Goal: Task Accomplishment & Management: Manage account settings

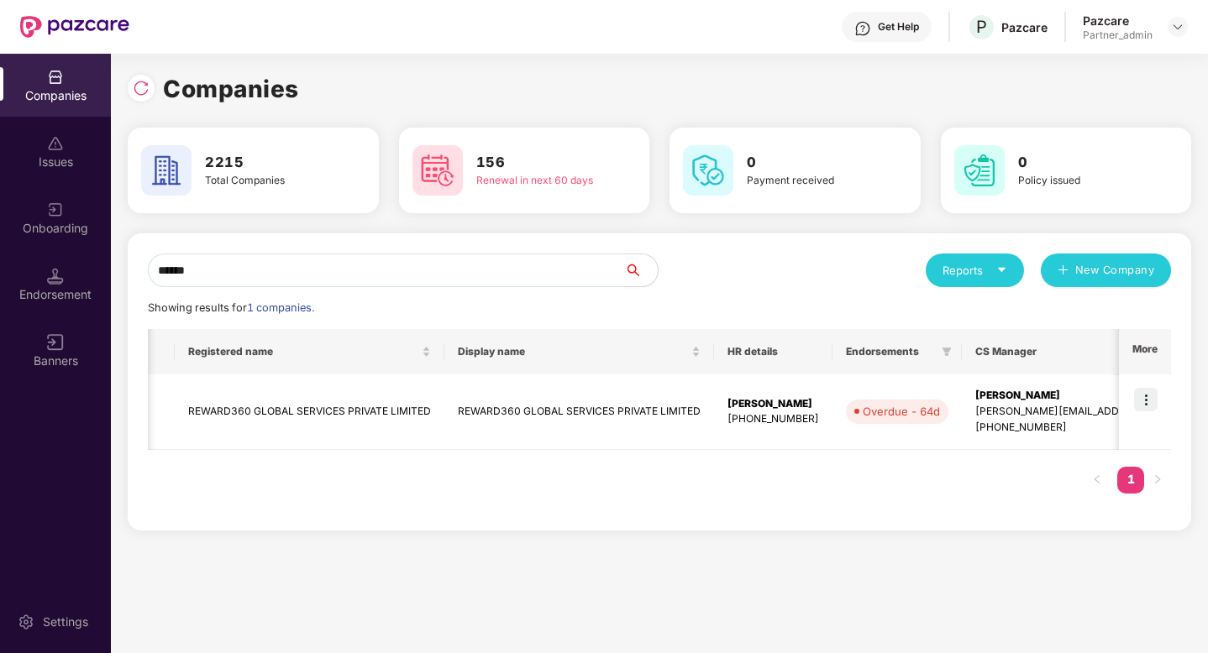
scroll to position [0, 486]
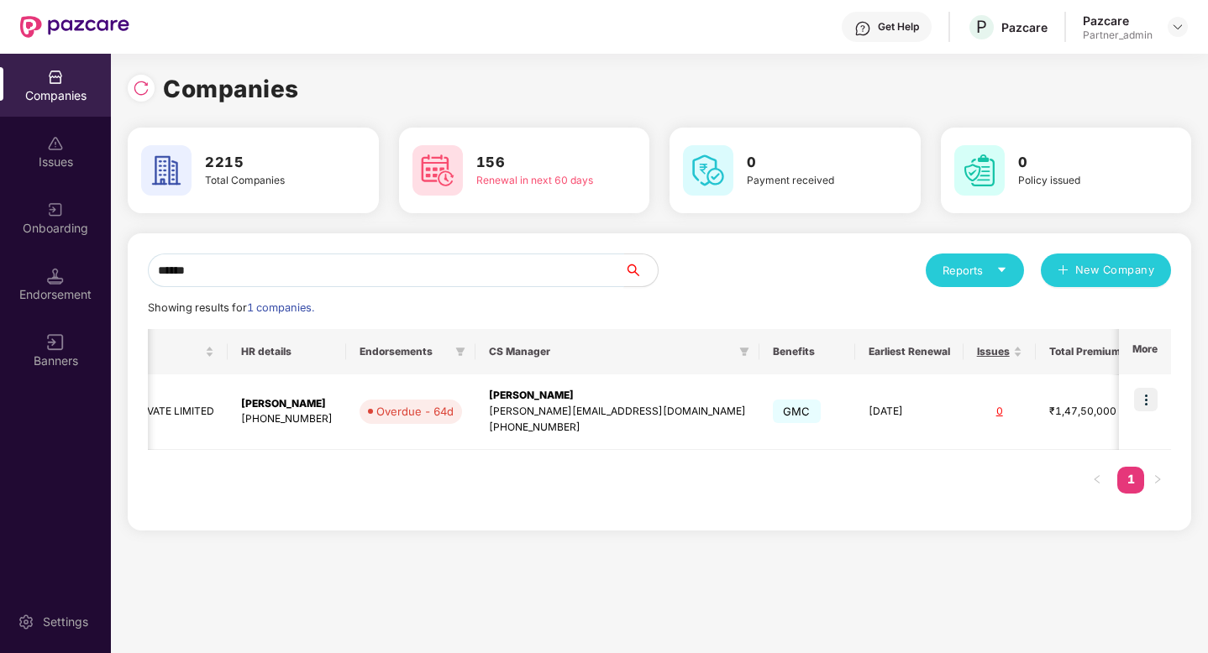
click at [439, 283] on input "******" at bounding box center [386, 271] width 476 height 34
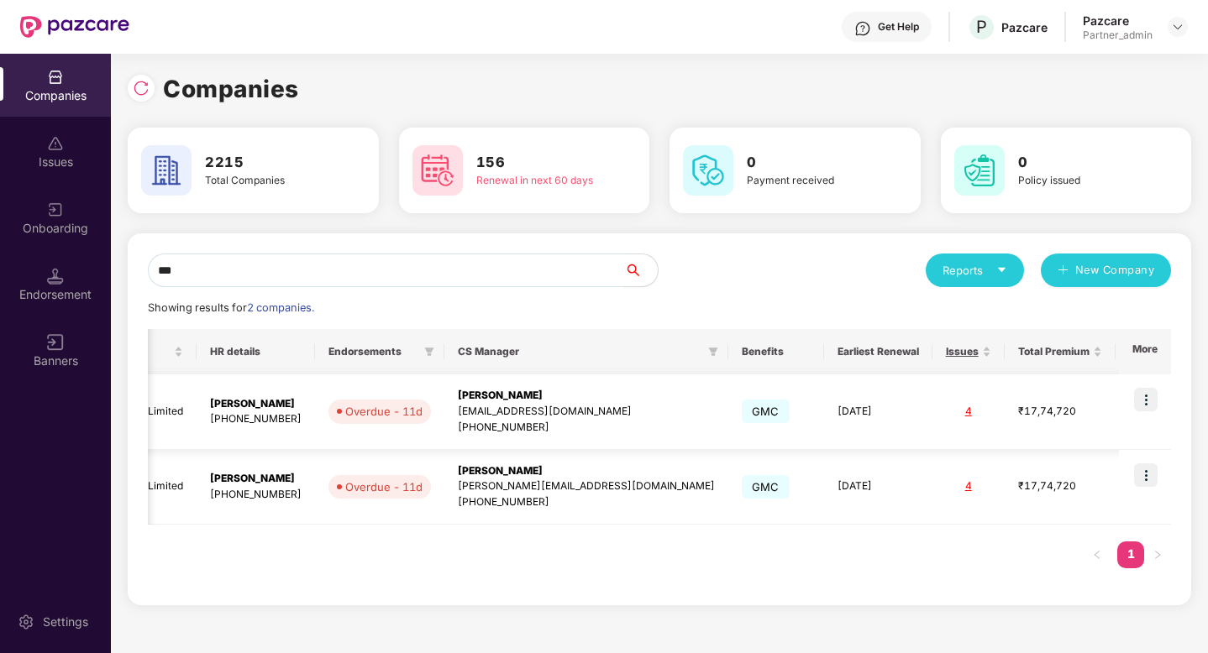
scroll to position [0, 0]
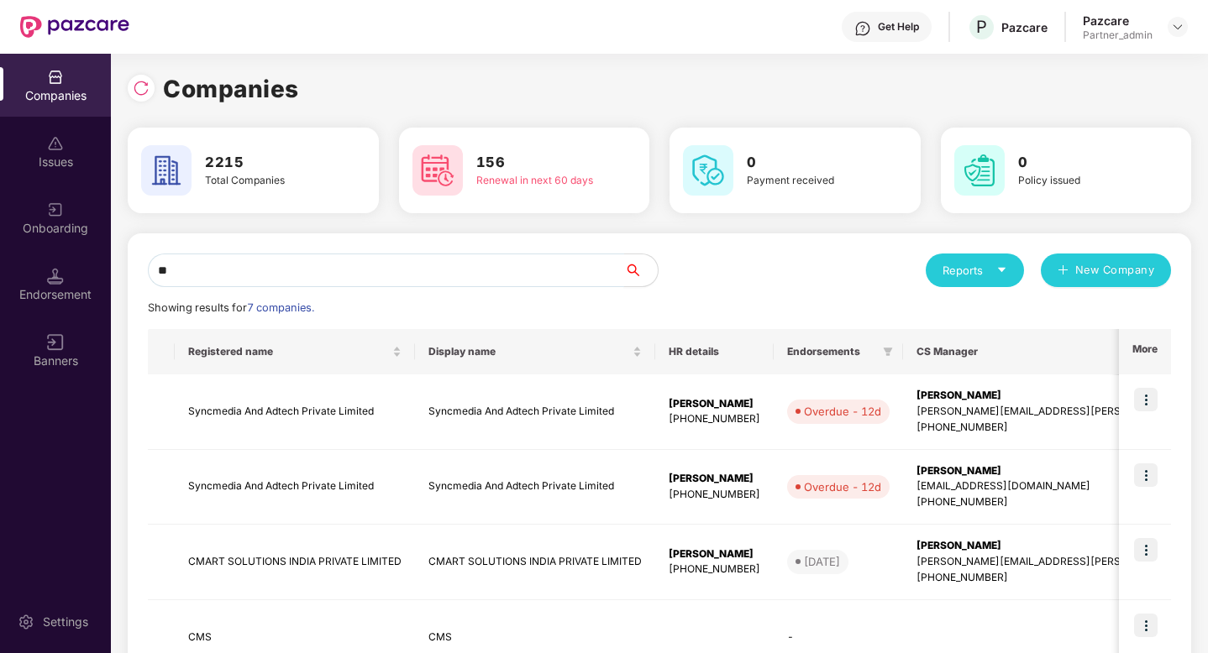
type input "*"
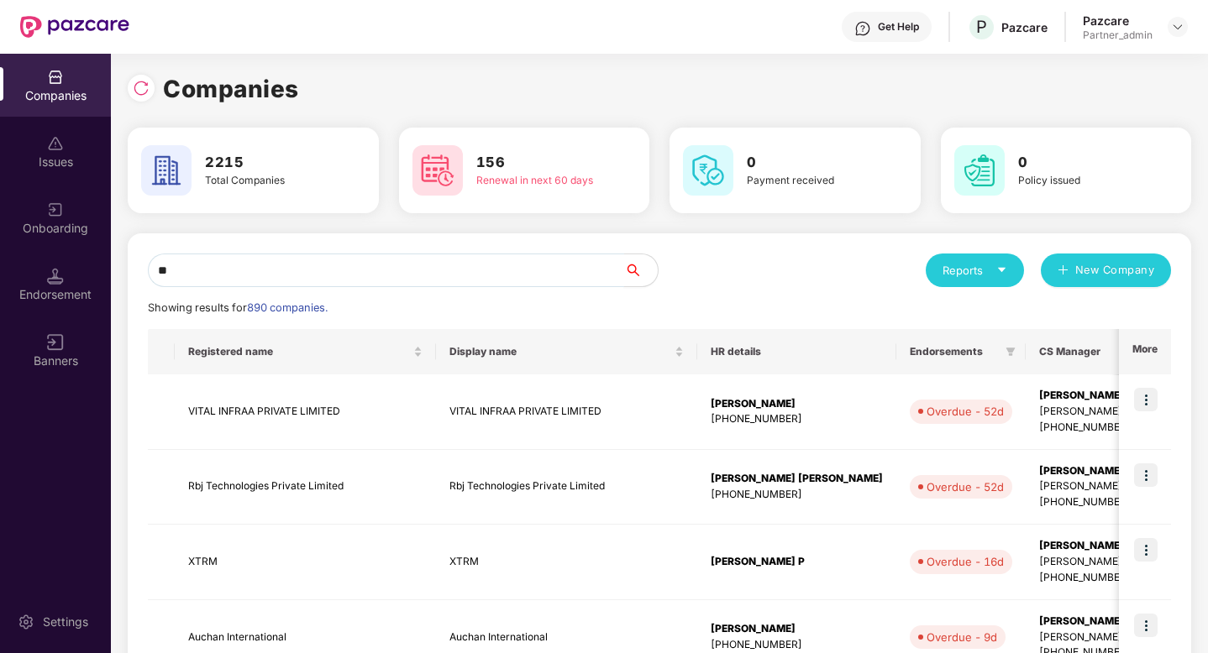
type input "*"
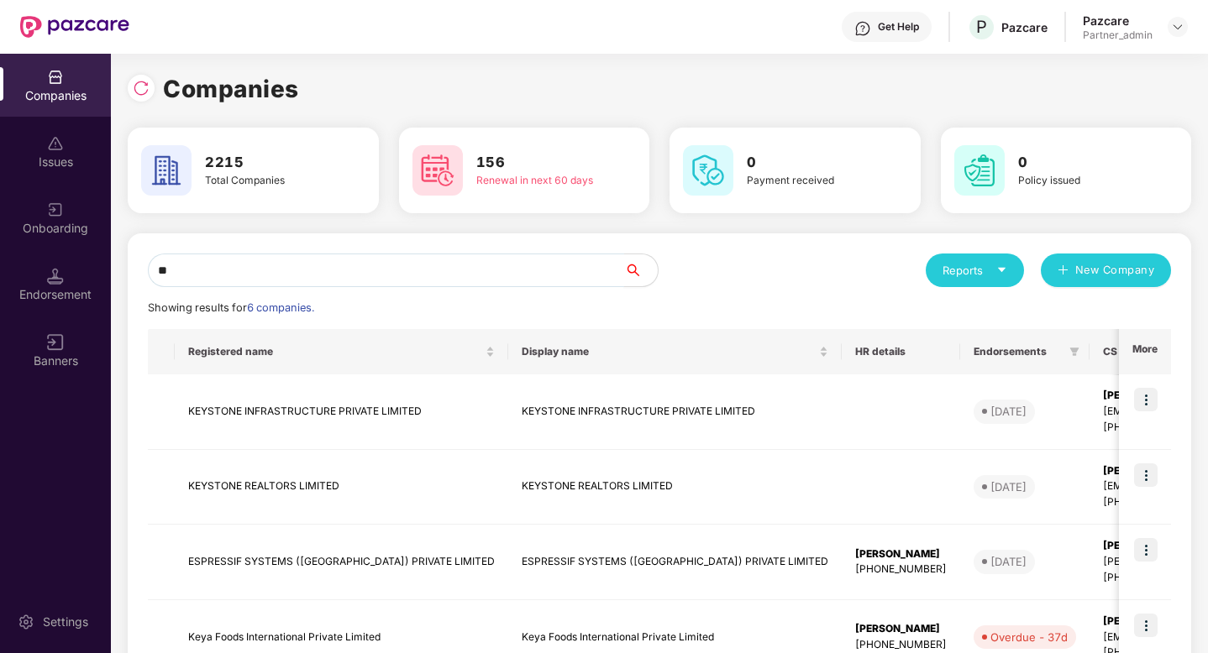
type input "*"
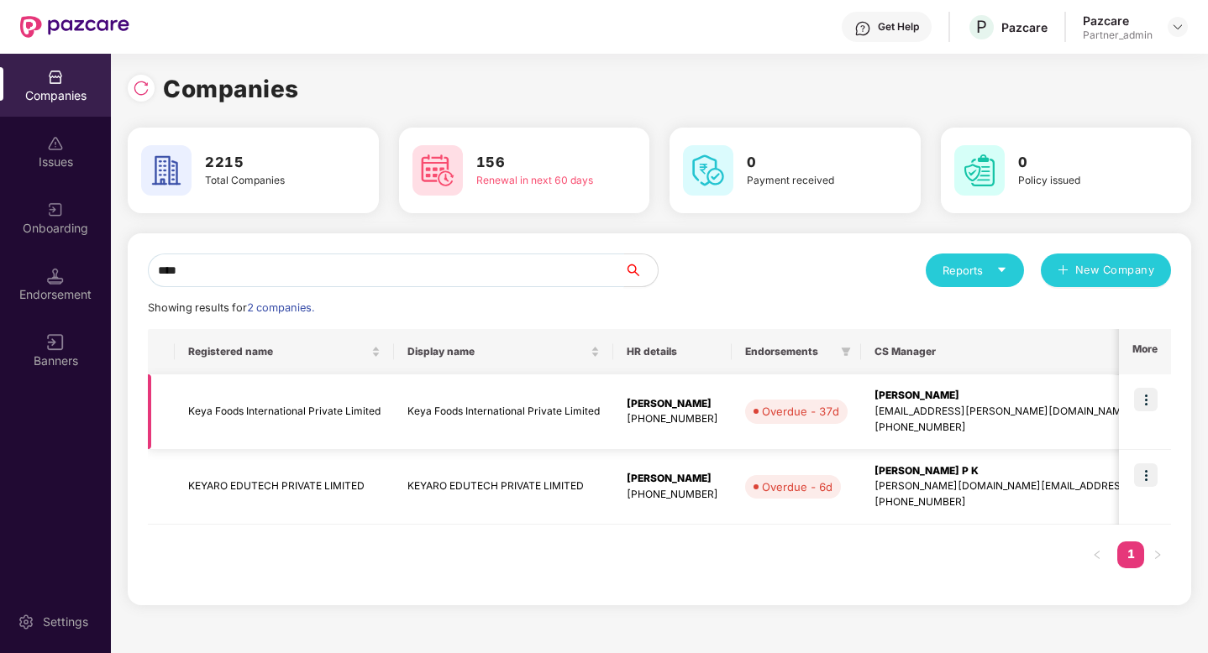
type input "****"
click at [1146, 398] on img at bounding box center [1146, 400] width 24 height 24
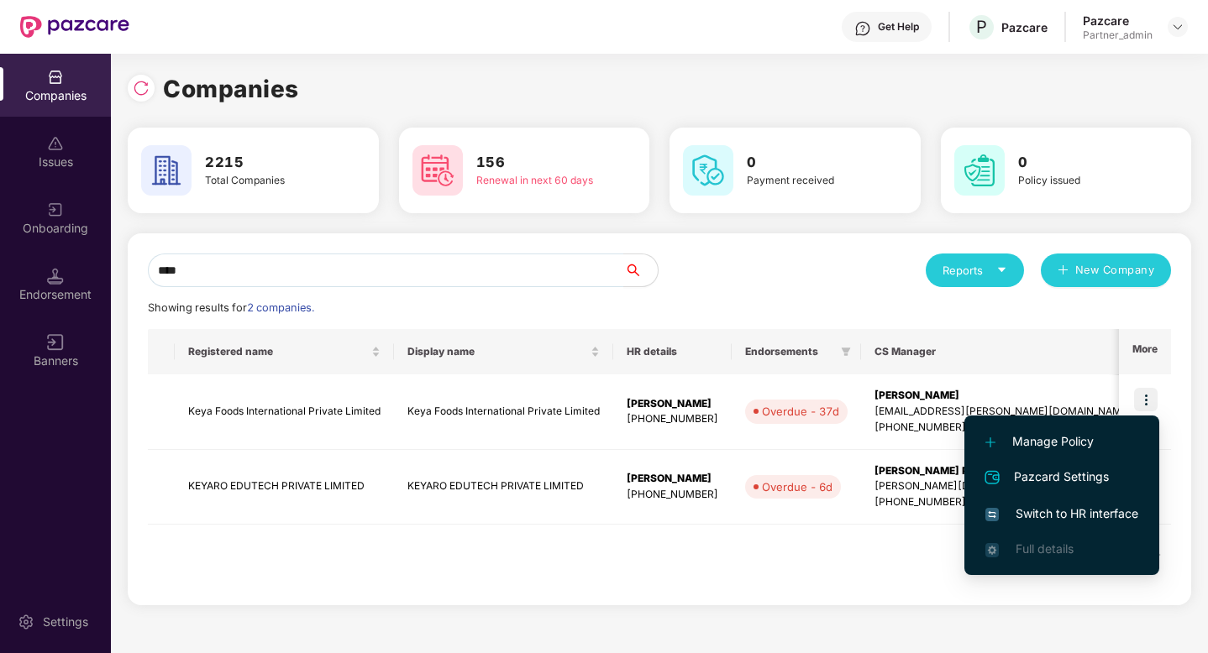
click at [1082, 514] on span "Switch to HR interface" at bounding box center [1061, 514] width 153 height 18
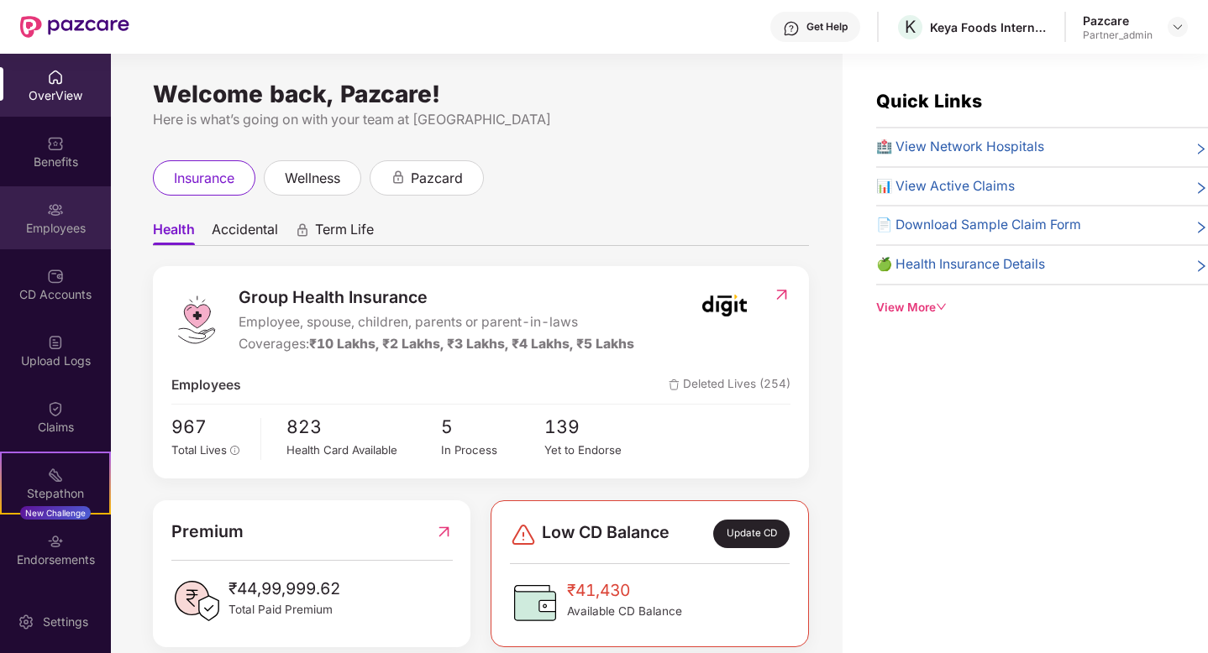
click at [55, 220] on div "Employees" at bounding box center [55, 228] width 111 height 17
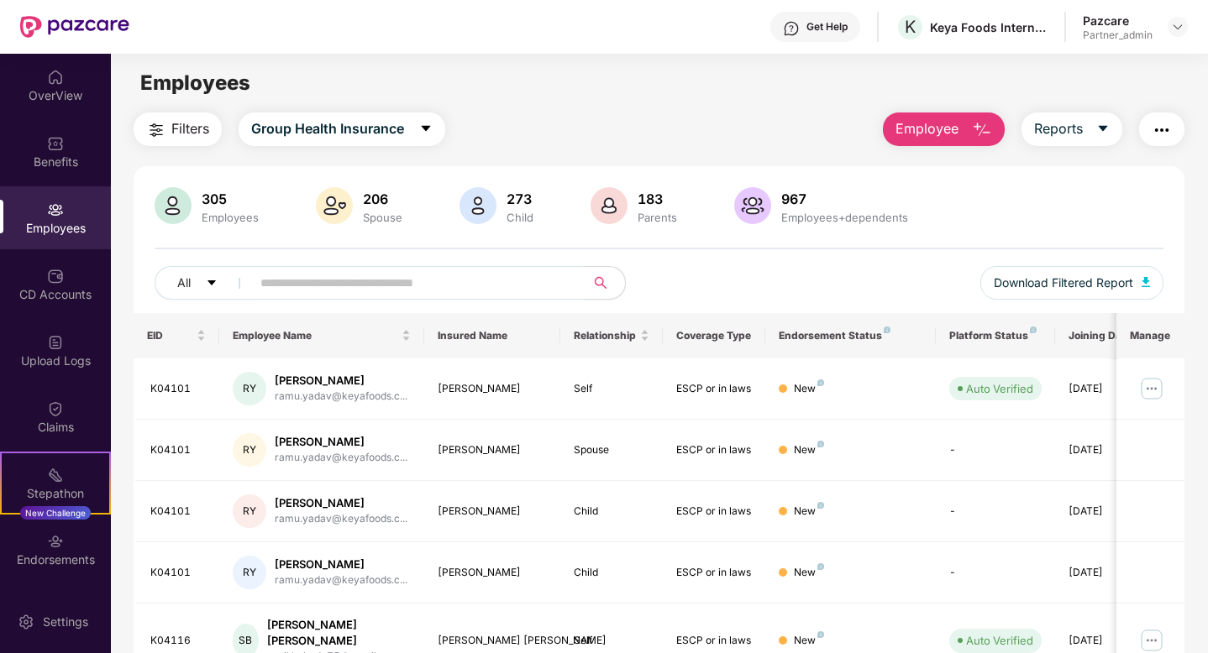
click at [339, 280] on input "text" at bounding box center [411, 282] width 302 height 25
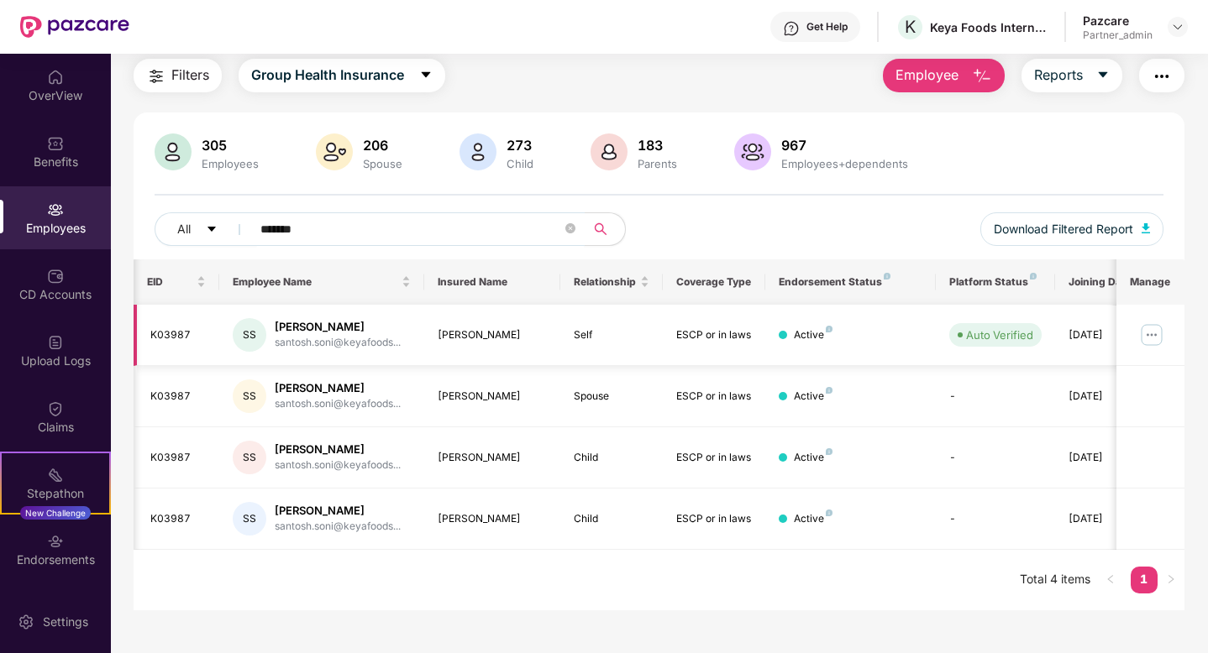
scroll to position [0, 42]
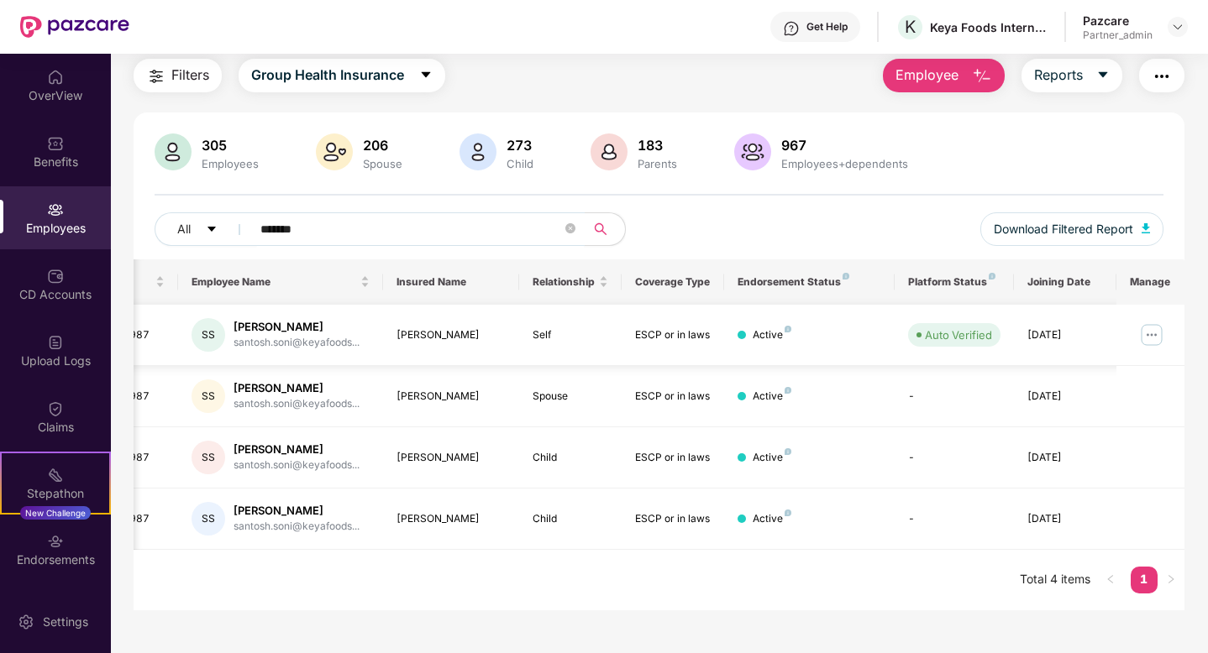
type input "*******"
click at [1159, 332] on img at bounding box center [1151, 335] width 27 height 27
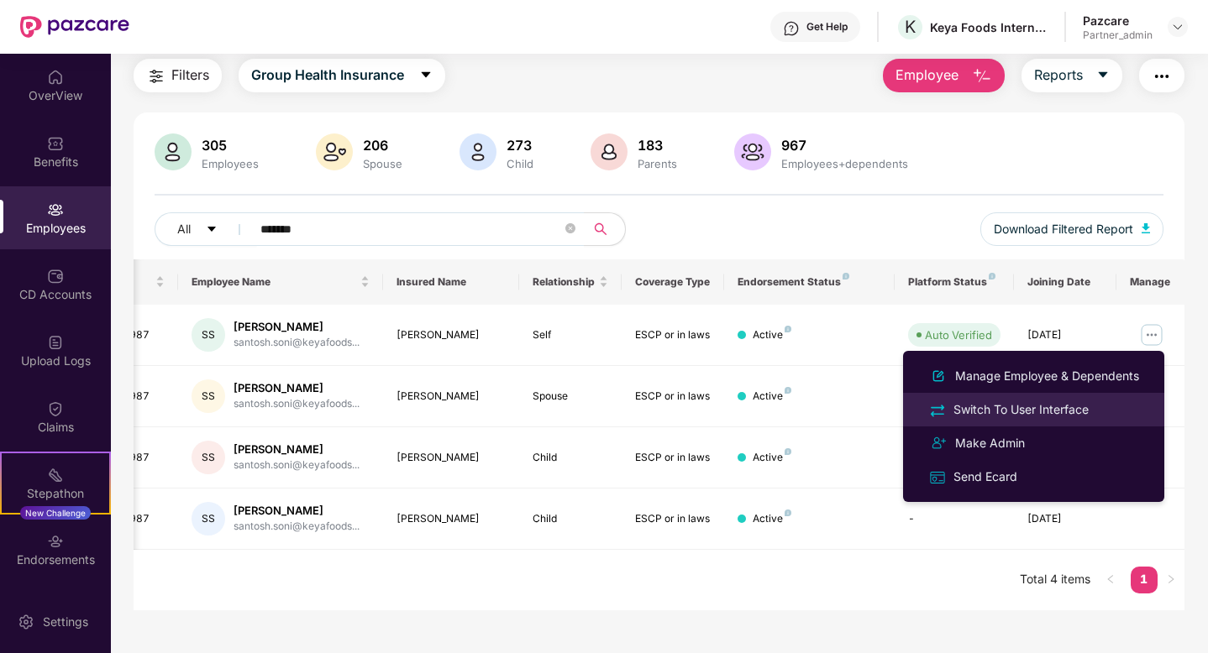
click at [1026, 408] on div "Switch To User Interface" at bounding box center [1021, 410] width 142 height 18
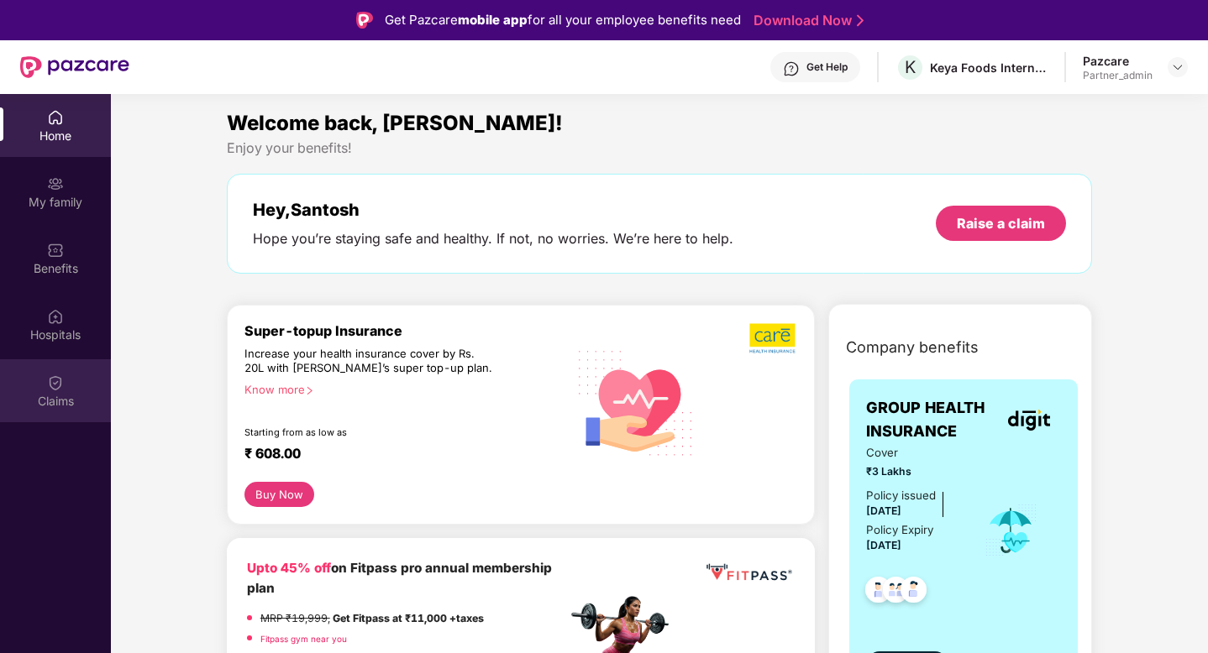
click at [48, 384] on img at bounding box center [55, 383] width 17 height 17
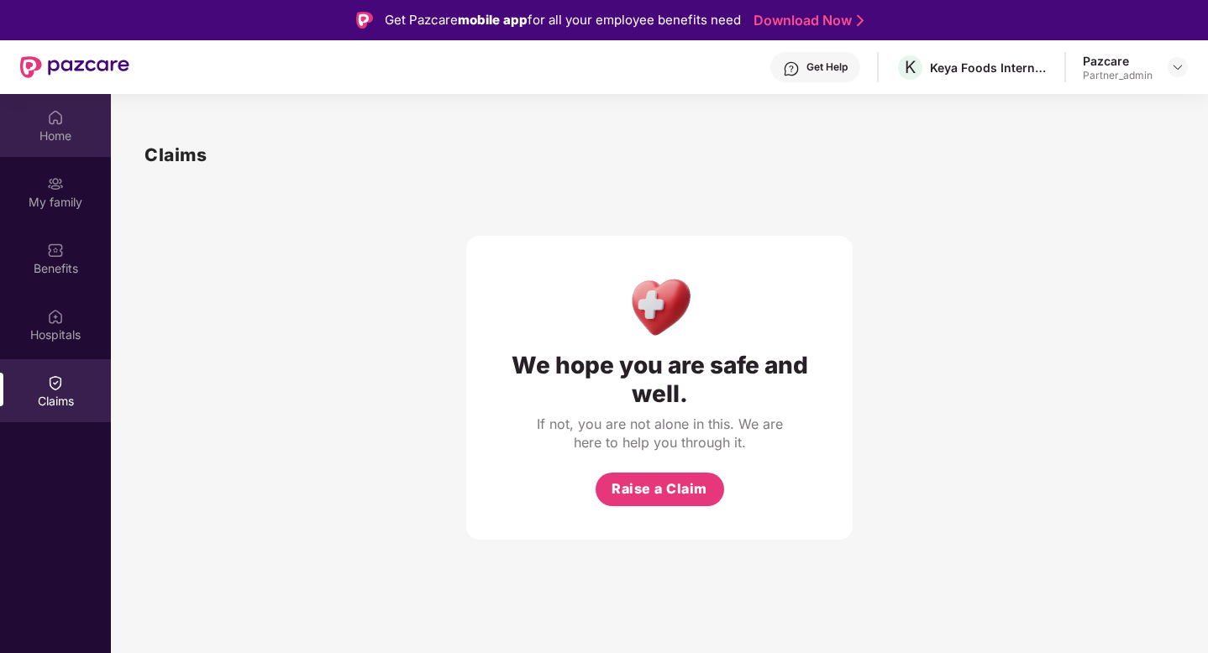
click at [60, 123] on img at bounding box center [55, 117] width 17 height 17
